Goal: Check status

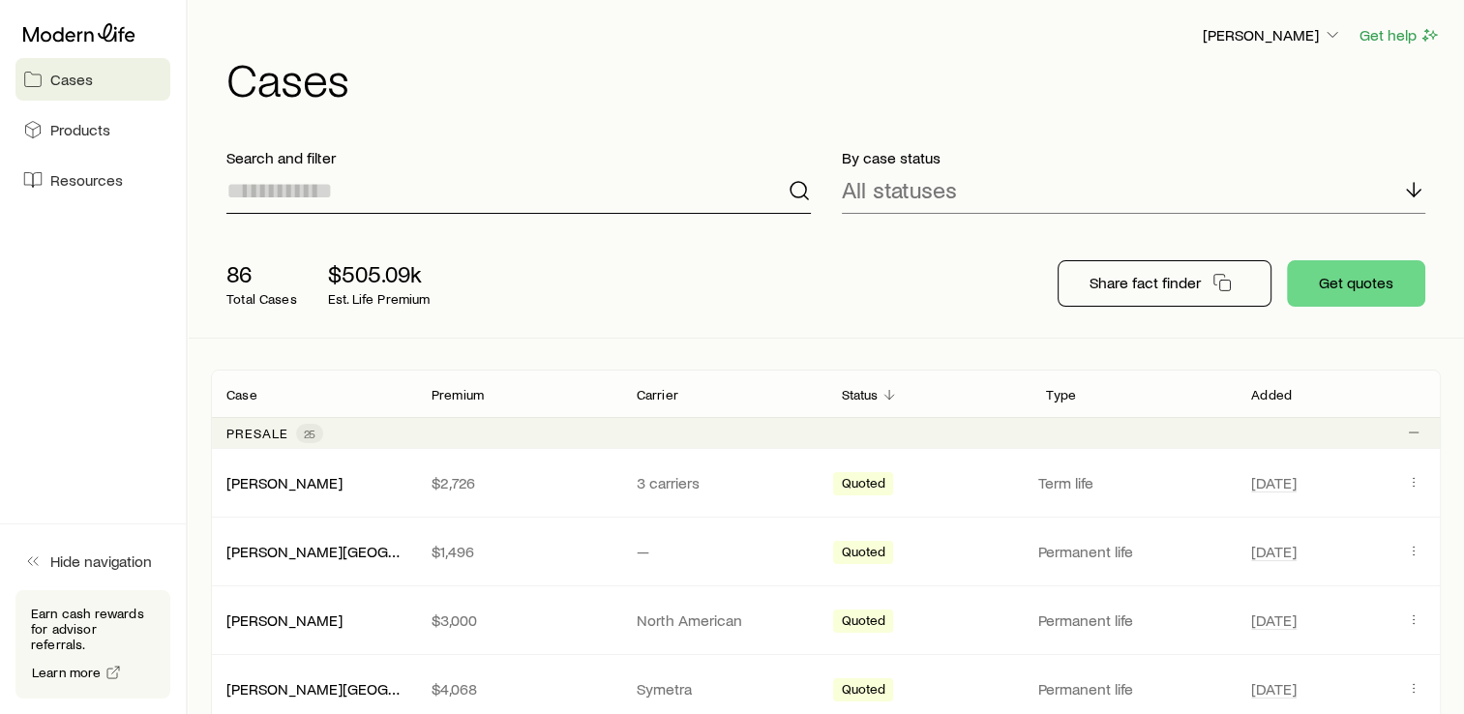
click at [507, 200] on input at bounding box center [518, 190] width 584 height 46
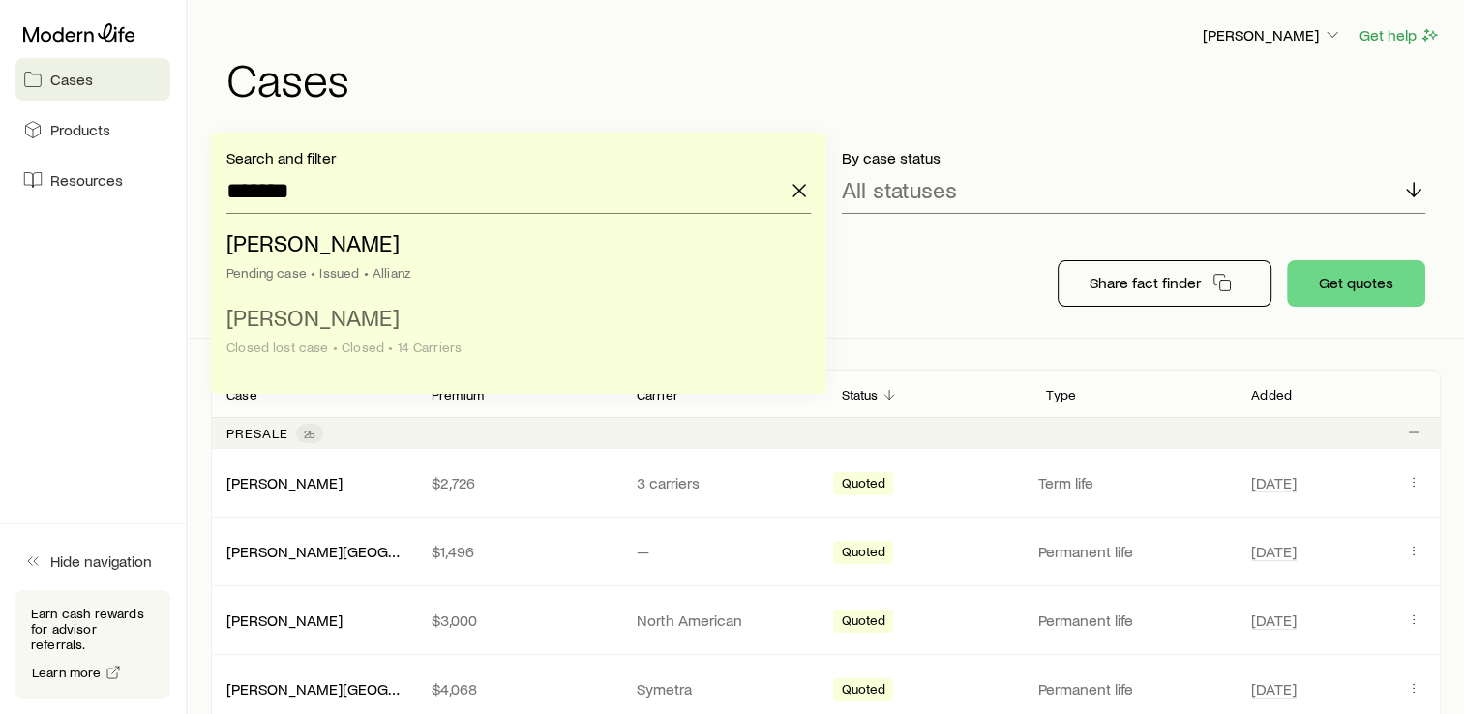
click at [430, 331] on li "[PERSON_NAME] lost case • Closed • 14 Carriers" at bounding box center [512, 333] width 573 height 74
type input "**********"
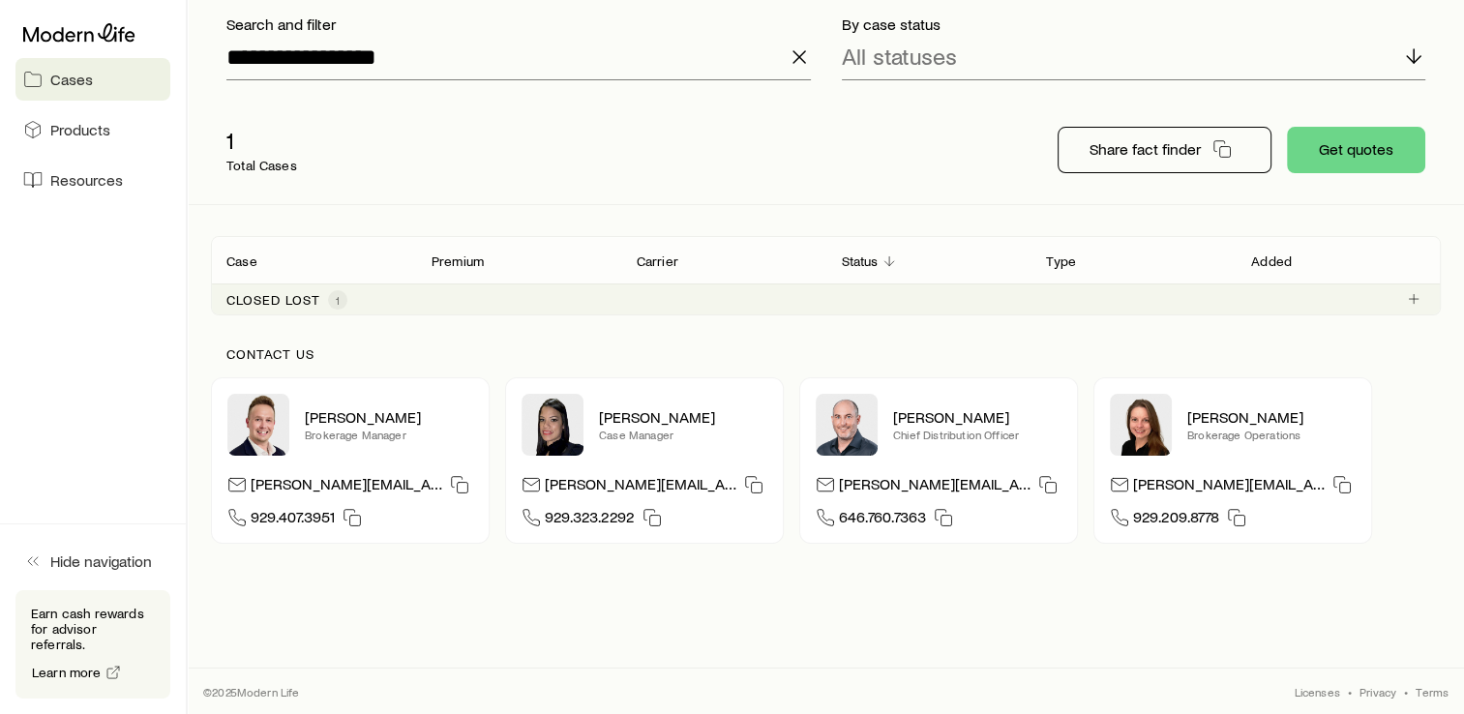
click at [289, 292] on p "Closed lost" at bounding box center [273, 299] width 94 height 15
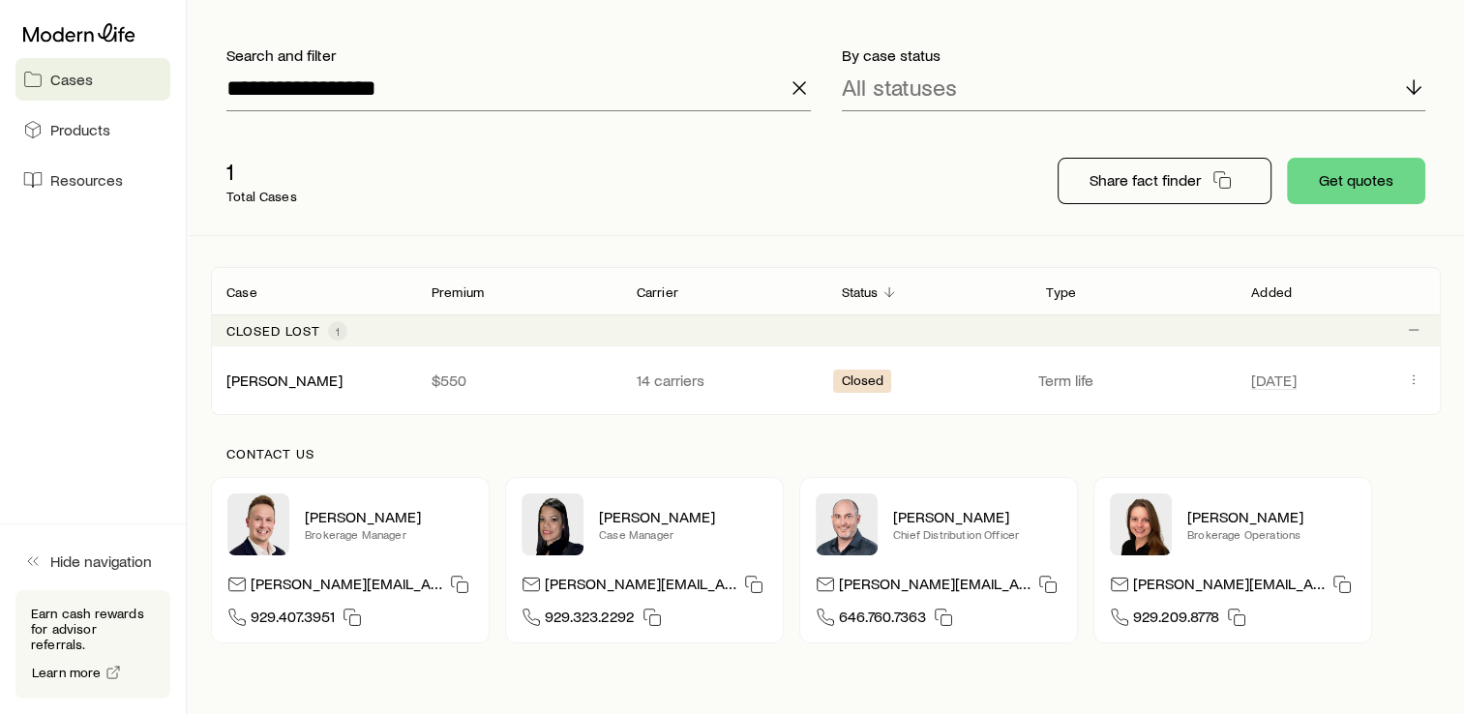
scroll to position [134, 0]
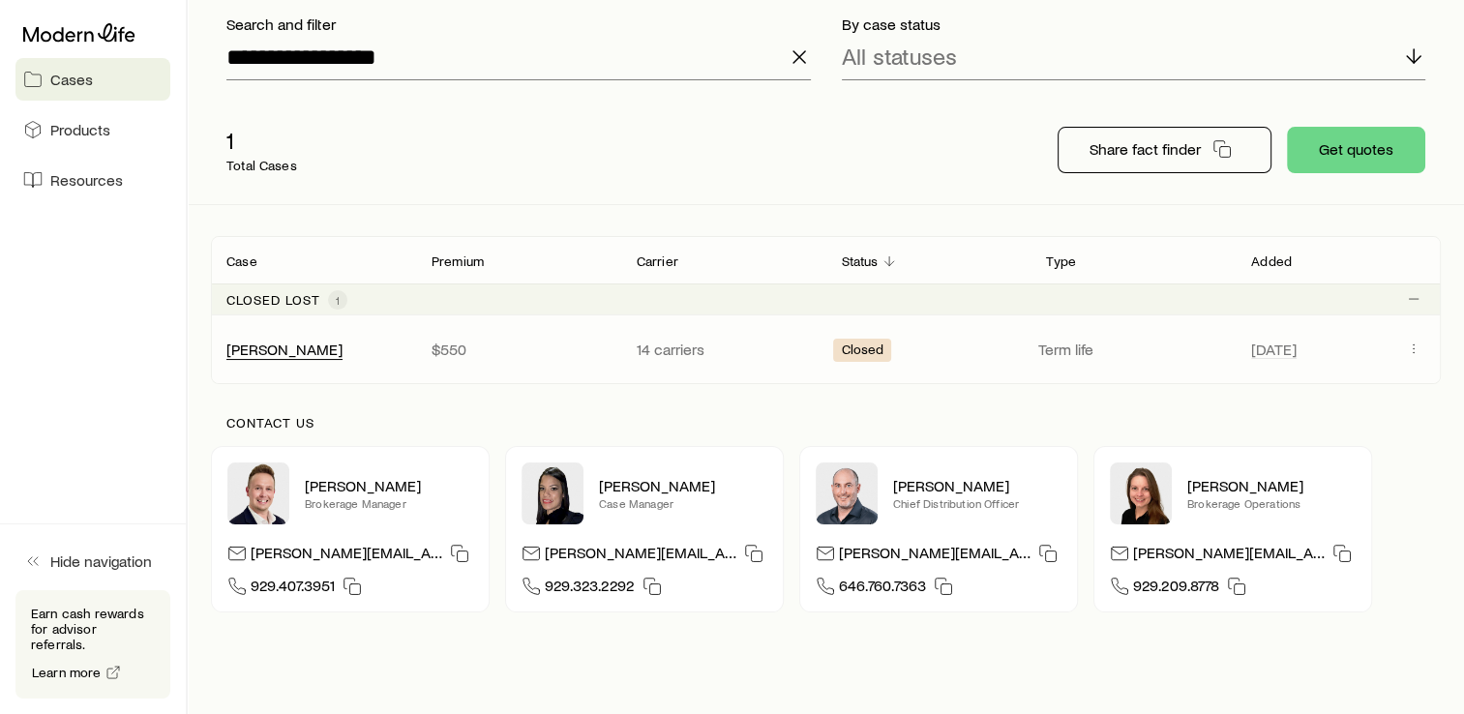
click at [317, 358] on div "[PERSON_NAME]" at bounding box center [284, 350] width 116 height 20
click at [294, 346] on link "[PERSON_NAME]" at bounding box center [285, 348] width 116 height 18
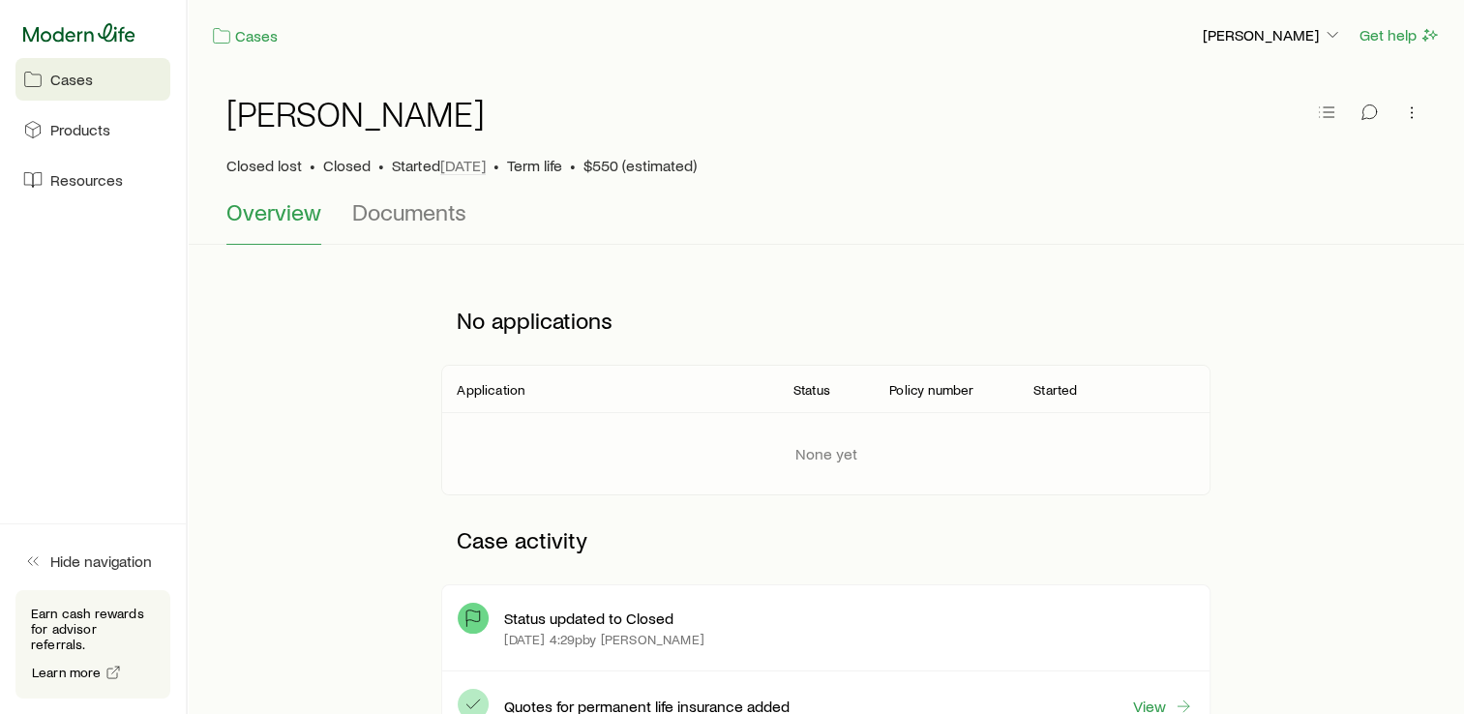
click at [95, 33] on icon at bounding box center [79, 32] width 112 height 19
